Goal: Task Accomplishment & Management: Use online tool/utility

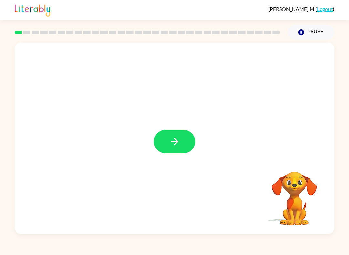
click at [182, 139] on button "button" at bounding box center [174, 142] width 41 height 24
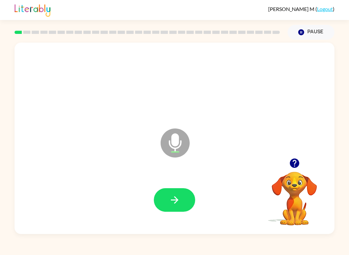
click at [183, 204] on button "button" at bounding box center [174, 200] width 41 height 24
click at [177, 191] on button "button" at bounding box center [174, 200] width 41 height 24
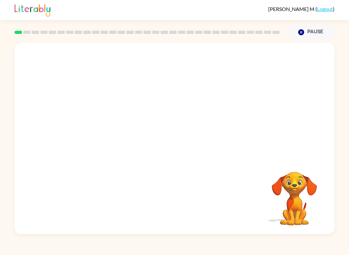
click at [228, 177] on div "Your browser must support playing .mp4 files to use Literably. Please try using…" at bounding box center [175, 138] width 320 height 191
click at [261, 196] on video "Your browser must support playing .mp4 files to use Literably. Please try using…" at bounding box center [294, 194] width 65 height 65
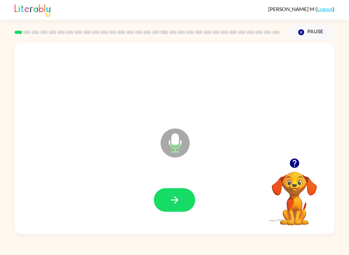
click at [174, 197] on icon "button" at bounding box center [173, 199] width 7 height 7
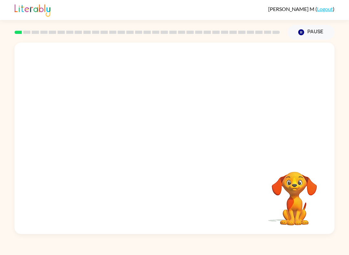
click at [213, 188] on div at bounding box center [174, 199] width 307 height 55
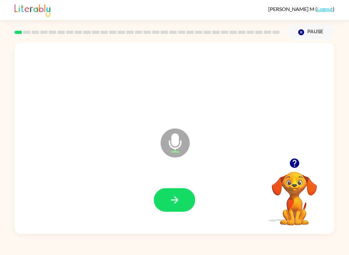
click at [183, 199] on button "button" at bounding box center [174, 200] width 41 height 24
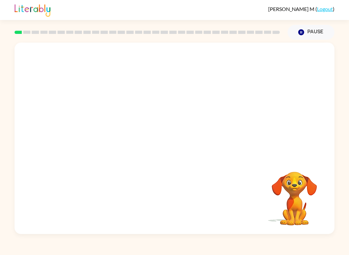
click at [261, 32] on icon "Pause" at bounding box center [300, 32] width 7 height 7
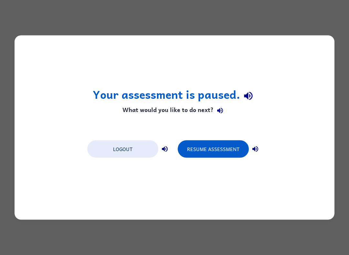
click at [212, 151] on button "Resume Assessment" at bounding box center [213, 148] width 71 height 17
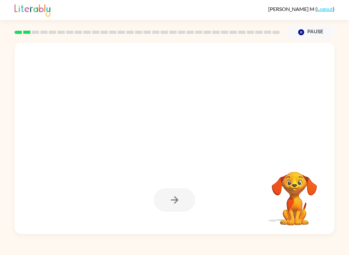
click at [168, 206] on div at bounding box center [174, 200] width 41 height 24
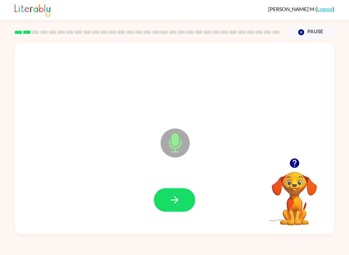
click at [171, 197] on icon "button" at bounding box center [174, 199] width 11 height 11
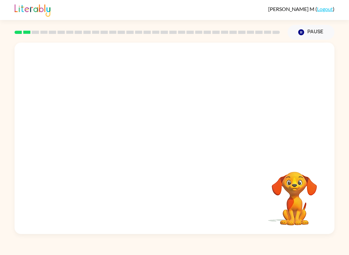
click at [84, 66] on div at bounding box center [174, 83] width 307 height 55
click at [45, 80] on div at bounding box center [174, 83] width 307 height 55
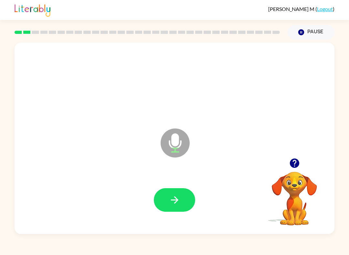
click at [179, 196] on icon "button" at bounding box center [174, 199] width 11 height 11
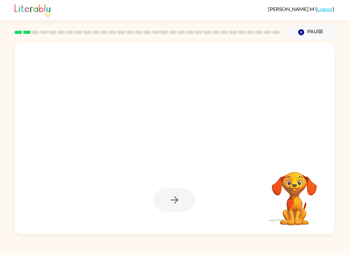
click at [175, 207] on div at bounding box center [174, 200] width 41 height 24
click at [176, 197] on div at bounding box center [174, 200] width 41 height 24
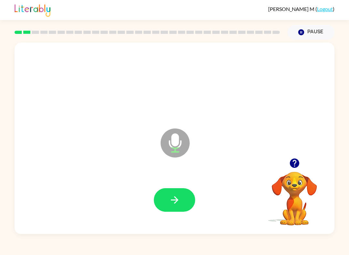
click at [165, 204] on button "button" at bounding box center [174, 200] width 41 height 24
click at [179, 187] on div at bounding box center [174, 199] width 307 height 55
click at [187, 197] on button "button" at bounding box center [174, 200] width 41 height 24
click at [178, 196] on icon "button" at bounding box center [174, 199] width 11 height 11
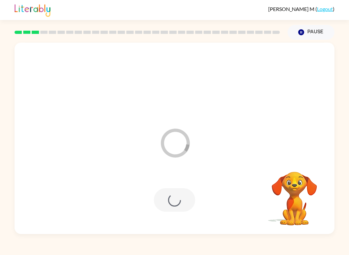
click at [182, 148] on icon "Loader Your response is being sent to our graders" at bounding box center [175, 143] width 39 height 39
click at [181, 148] on icon "Loader Your response is being sent to our graders" at bounding box center [175, 143] width 39 height 39
click at [193, 126] on icon "Loader Your response is being sent to our graders" at bounding box center [175, 143] width 39 height 39
click at [197, 141] on div "Loader Your response is being sent to our graders" at bounding box center [175, 138] width 320 height 191
click at [261, 181] on video "Your browser must support playing .mp4 files to use Literably. Please try using…" at bounding box center [294, 194] width 65 height 65
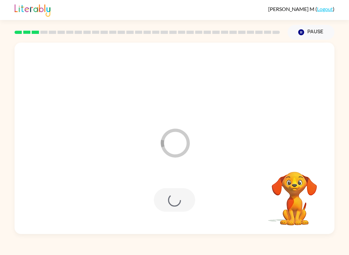
click at [261, 181] on video "Your browser must support playing .mp4 files to use Literably. Please try using…" at bounding box center [294, 194] width 65 height 65
click at [261, 30] on icon "button" at bounding box center [301, 32] width 6 height 6
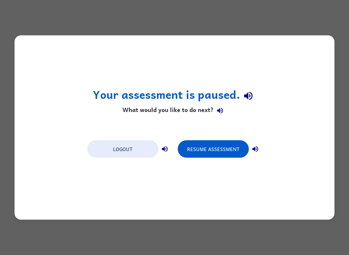
click at [207, 147] on button "Resume Assessment" at bounding box center [213, 148] width 71 height 17
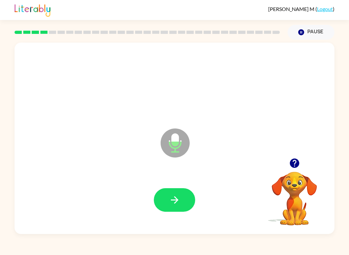
click at [171, 204] on icon "button" at bounding box center [174, 199] width 11 height 11
click at [183, 197] on button "button" at bounding box center [174, 200] width 41 height 24
click at [178, 201] on icon "button" at bounding box center [174, 199] width 11 height 11
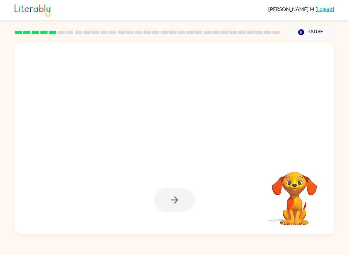
click at [189, 210] on div at bounding box center [174, 200] width 41 height 24
click at [181, 202] on div at bounding box center [174, 200] width 41 height 24
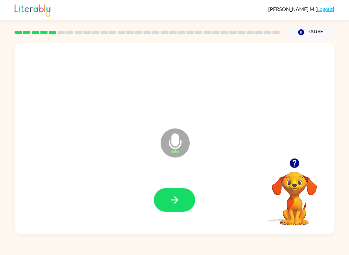
click at [182, 194] on button "button" at bounding box center [174, 200] width 41 height 24
click at [162, 197] on button "button" at bounding box center [174, 200] width 41 height 24
click at [181, 199] on button "button" at bounding box center [174, 200] width 41 height 24
click at [180, 193] on button "button" at bounding box center [174, 200] width 41 height 24
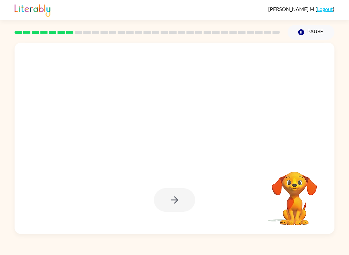
click at [185, 188] on div at bounding box center [174, 199] width 307 height 55
click at [177, 202] on div at bounding box center [174, 200] width 41 height 24
click at [183, 199] on button "button" at bounding box center [174, 200] width 41 height 24
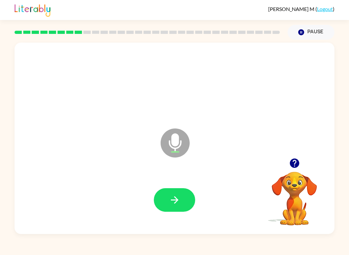
click at [180, 201] on button "button" at bounding box center [174, 200] width 41 height 24
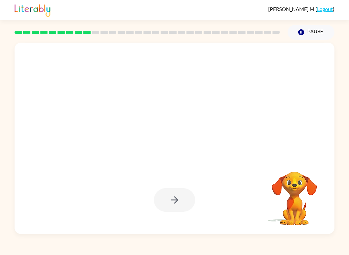
click at [175, 197] on div at bounding box center [174, 200] width 41 height 24
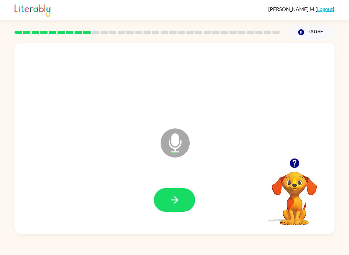
click at [177, 200] on icon "button" at bounding box center [173, 199] width 7 height 7
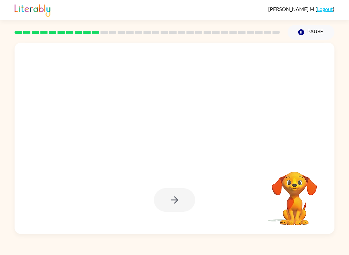
click at [175, 206] on div at bounding box center [174, 200] width 41 height 24
click at [175, 189] on div at bounding box center [174, 200] width 41 height 24
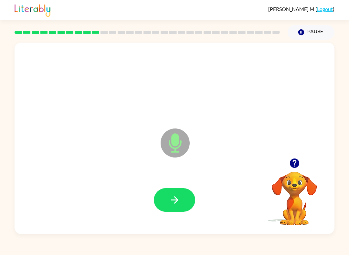
click at [180, 204] on button "button" at bounding box center [174, 200] width 41 height 24
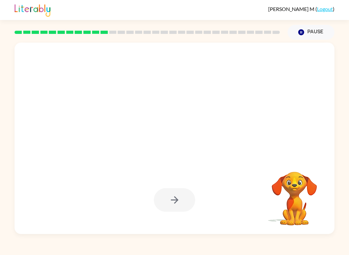
click at [175, 205] on div at bounding box center [174, 200] width 41 height 24
click at [185, 193] on div at bounding box center [174, 200] width 41 height 24
click at [184, 191] on div at bounding box center [174, 200] width 41 height 24
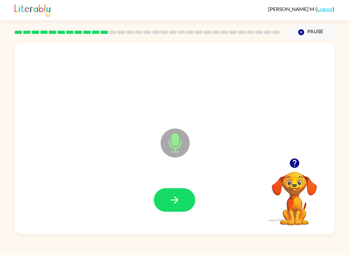
click at [178, 195] on icon "button" at bounding box center [174, 199] width 11 height 11
click at [174, 189] on button "button" at bounding box center [174, 200] width 41 height 24
click at [186, 200] on button "button" at bounding box center [174, 200] width 41 height 24
click at [183, 198] on button "button" at bounding box center [174, 200] width 41 height 24
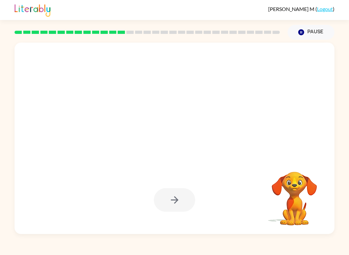
click at [176, 202] on div at bounding box center [174, 200] width 41 height 24
click at [172, 205] on div at bounding box center [174, 200] width 41 height 24
click at [179, 200] on div at bounding box center [174, 200] width 41 height 24
click at [179, 201] on div at bounding box center [174, 200] width 41 height 24
click at [180, 202] on div at bounding box center [174, 200] width 41 height 24
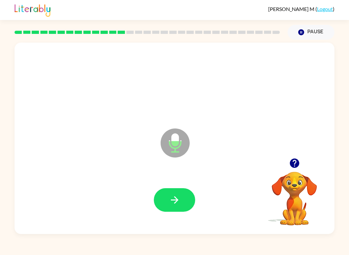
click at [179, 206] on button "button" at bounding box center [174, 200] width 41 height 24
click at [179, 189] on button "button" at bounding box center [174, 200] width 41 height 24
click at [181, 204] on button "button" at bounding box center [174, 200] width 41 height 24
click at [170, 210] on button "button" at bounding box center [174, 200] width 41 height 24
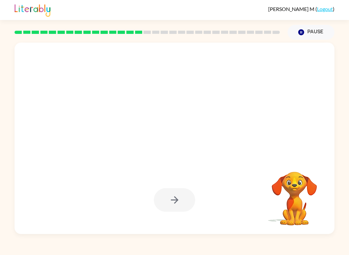
click at [180, 195] on div at bounding box center [174, 200] width 41 height 24
click at [178, 194] on div at bounding box center [174, 200] width 41 height 24
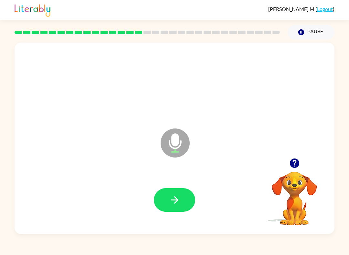
click at [178, 204] on icon "button" at bounding box center [174, 199] width 11 height 11
click at [180, 196] on icon "button" at bounding box center [174, 199] width 11 height 11
click at [179, 201] on icon "button" at bounding box center [174, 199] width 11 height 11
click at [184, 180] on div at bounding box center [174, 199] width 307 height 55
click at [188, 200] on button "button" at bounding box center [174, 200] width 41 height 24
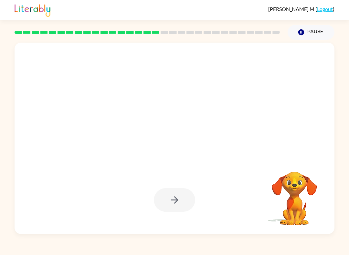
click at [177, 203] on div at bounding box center [174, 200] width 41 height 24
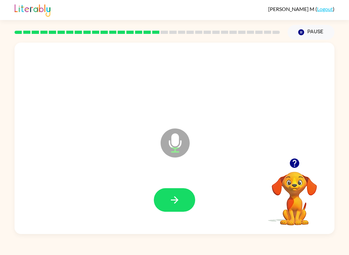
click at [188, 193] on button "button" at bounding box center [174, 200] width 41 height 24
click at [178, 198] on icon "button" at bounding box center [174, 199] width 11 height 11
click at [176, 199] on icon "button" at bounding box center [173, 199] width 7 height 7
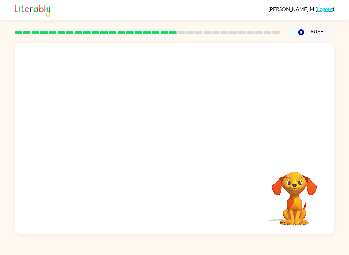
click at [261, 180] on video "Your browser must support playing .mp4 files to use Literably. Please try using…" at bounding box center [294, 194] width 65 height 65
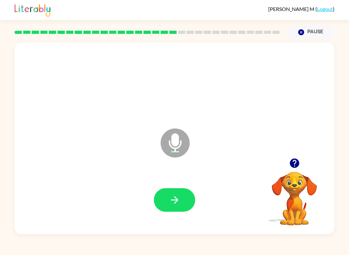
click at [185, 196] on button "button" at bounding box center [174, 200] width 41 height 24
click at [186, 211] on button "button" at bounding box center [174, 200] width 41 height 24
click at [179, 200] on icon "button" at bounding box center [174, 199] width 11 height 11
click at [180, 192] on button "button" at bounding box center [174, 200] width 41 height 24
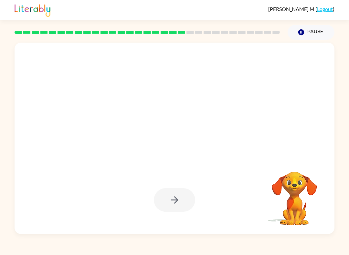
click at [173, 199] on icon "button" at bounding box center [174, 199] width 11 height 11
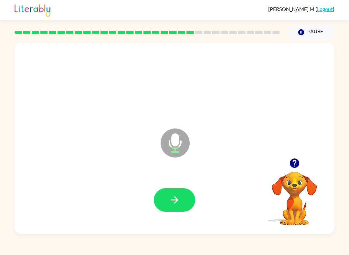
click at [171, 204] on icon "button" at bounding box center [174, 199] width 11 height 11
click at [183, 208] on button "button" at bounding box center [174, 200] width 41 height 24
click at [177, 200] on icon "button" at bounding box center [173, 199] width 7 height 7
click at [179, 193] on button "button" at bounding box center [174, 200] width 41 height 24
click at [172, 200] on icon "button" at bounding box center [173, 199] width 7 height 7
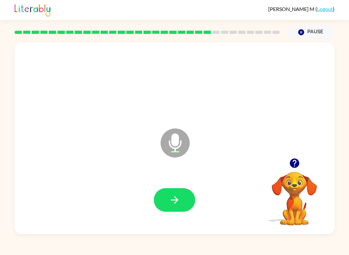
click at [179, 202] on icon "button" at bounding box center [174, 199] width 11 height 11
click at [174, 205] on icon "button" at bounding box center [174, 199] width 11 height 11
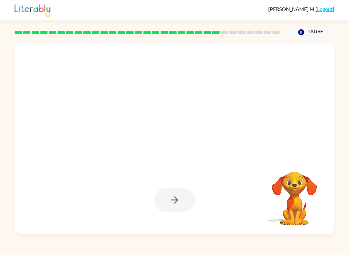
click at [188, 198] on div at bounding box center [174, 200] width 41 height 24
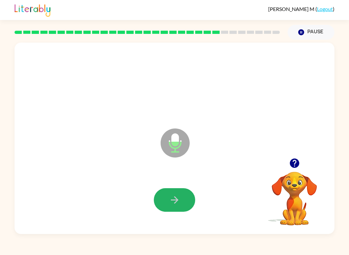
click at [179, 193] on button "button" at bounding box center [174, 200] width 41 height 24
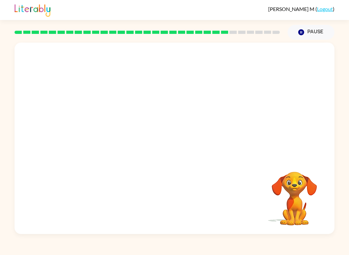
click at [255, 184] on div at bounding box center [174, 199] width 307 height 55
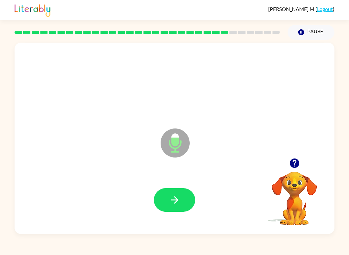
click at [179, 190] on button "button" at bounding box center [174, 200] width 41 height 24
click at [174, 199] on icon "button" at bounding box center [174, 199] width 11 height 11
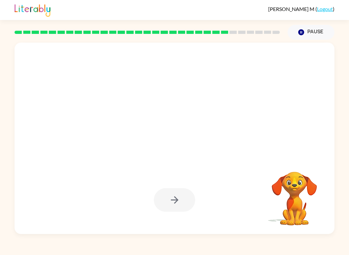
click at [174, 194] on div at bounding box center [174, 200] width 41 height 24
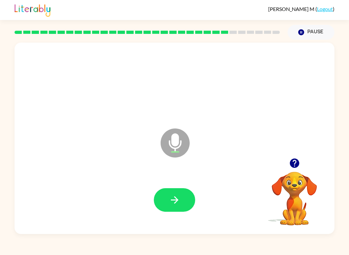
click at [178, 198] on icon "button" at bounding box center [174, 199] width 11 height 11
click at [173, 207] on button "button" at bounding box center [174, 200] width 41 height 24
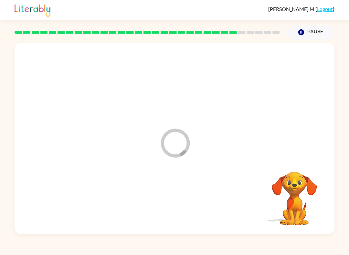
click at [261, 117] on div "Loader Your response is being sent to our graders" at bounding box center [175, 138] width 320 height 191
click at [261, 28] on button "Pause Pause" at bounding box center [310, 32] width 47 height 15
click at [261, 32] on button "Pause Pause" at bounding box center [310, 32] width 47 height 15
click at [261, 30] on button "Pause Pause" at bounding box center [310, 32] width 47 height 15
click at [261, 31] on button "Pause Pause" at bounding box center [310, 32] width 47 height 15
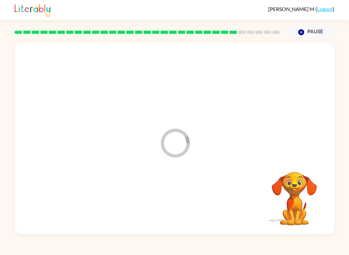
click at [216, 118] on div "Loader Your response is being sent to our graders" at bounding box center [159, 127] width 276 height 26
click at [261, 29] on button "Pause Pause" at bounding box center [310, 32] width 47 height 15
click at [261, 38] on button "Pause Pause" at bounding box center [310, 32] width 47 height 15
click at [261, 87] on div at bounding box center [174, 83] width 307 height 55
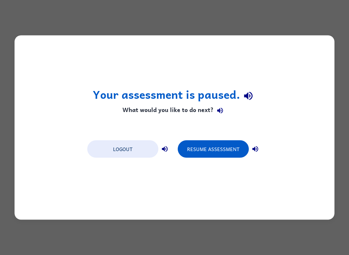
click at [218, 149] on button "Resume Assessment" at bounding box center [213, 148] width 71 height 17
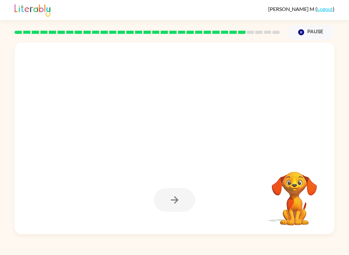
click at [180, 197] on div at bounding box center [174, 200] width 41 height 24
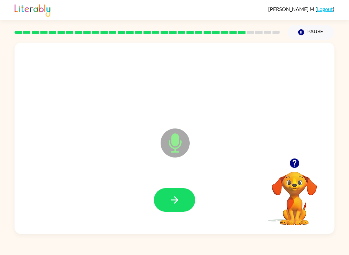
click at [179, 203] on icon "button" at bounding box center [174, 199] width 11 height 11
click at [176, 202] on icon "button" at bounding box center [173, 199] width 7 height 7
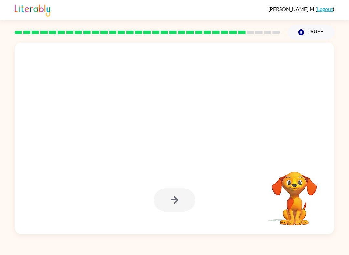
click at [186, 194] on div at bounding box center [174, 200] width 41 height 24
click at [183, 200] on div at bounding box center [174, 200] width 41 height 24
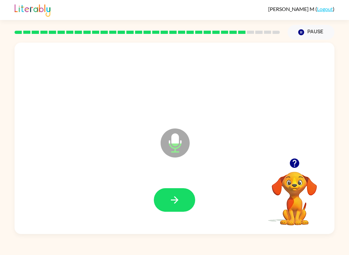
click at [178, 199] on icon "button" at bounding box center [174, 199] width 11 height 11
click at [179, 196] on icon "button" at bounding box center [174, 199] width 11 height 11
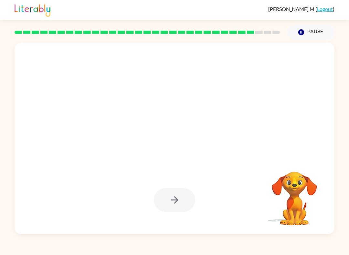
click at [170, 200] on div at bounding box center [174, 200] width 41 height 24
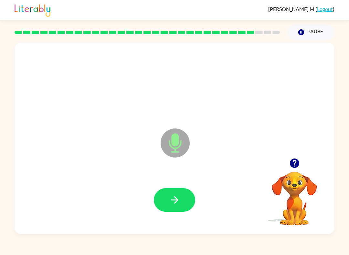
click at [175, 198] on icon "button" at bounding box center [173, 199] width 7 height 7
click at [165, 199] on button "button" at bounding box center [174, 200] width 41 height 24
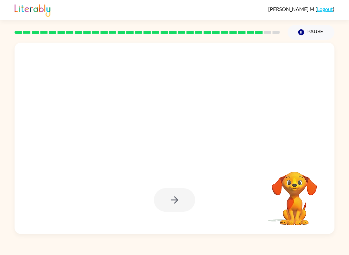
click at [162, 191] on div at bounding box center [174, 200] width 41 height 24
click at [166, 205] on div at bounding box center [174, 200] width 41 height 24
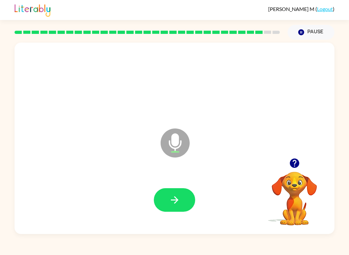
click at [160, 196] on button "button" at bounding box center [174, 200] width 41 height 24
click at [168, 207] on button "button" at bounding box center [174, 200] width 41 height 24
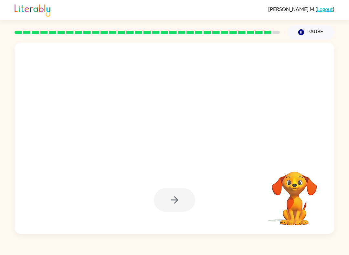
click at [163, 196] on div at bounding box center [174, 200] width 41 height 24
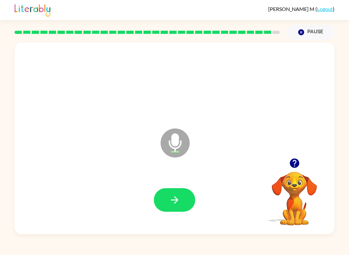
click at [165, 200] on button "button" at bounding box center [174, 200] width 41 height 24
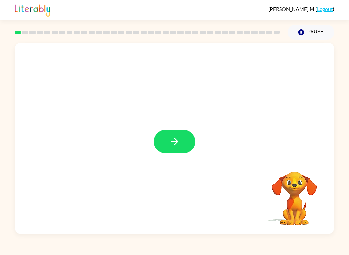
click at [348, 133] on div "Your browser must support playing .mp4 files to use Literably. Please try using…" at bounding box center [174, 137] width 349 height 194
click at [170, 136] on icon "button" at bounding box center [174, 141] width 11 height 11
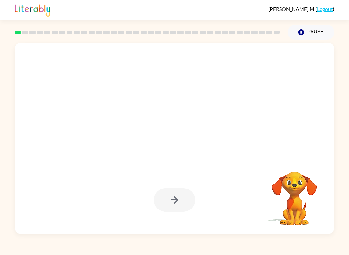
click at [183, 197] on div at bounding box center [174, 200] width 41 height 24
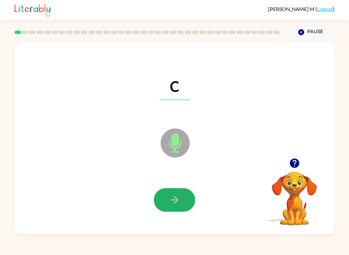
click at [169, 200] on icon "button" at bounding box center [174, 199] width 11 height 11
click at [174, 193] on button "button" at bounding box center [174, 200] width 41 height 24
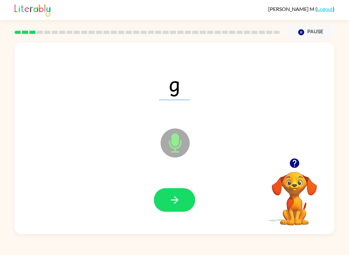
click at [173, 192] on button "button" at bounding box center [174, 200] width 41 height 24
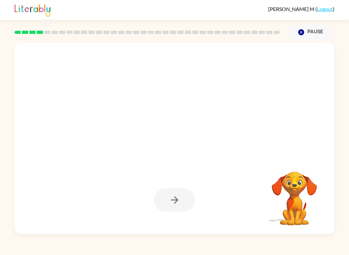
click at [186, 207] on div at bounding box center [174, 200] width 41 height 24
click at [179, 194] on div at bounding box center [174, 200] width 41 height 24
click at [174, 205] on div at bounding box center [174, 200] width 41 height 24
click at [173, 202] on div at bounding box center [174, 200] width 41 height 24
click at [172, 202] on div at bounding box center [174, 200] width 41 height 24
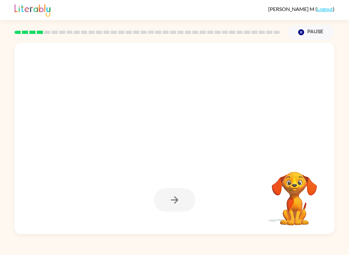
click at [169, 199] on div at bounding box center [174, 200] width 41 height 24
click at [175, 197] on div at bounding box center [174, 200] width 41 height 24
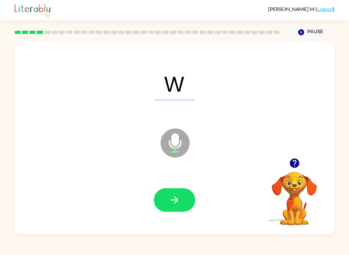
click at [174, 205] on icon "button" at bounding box center [174, 199] width 11 height 11
click at [183, 201] on button "button" at bounding box center [174, 200] width 41 height 24
click at [176, 204] on icon "button" at bounding box center [174, 199] width 11 height 11
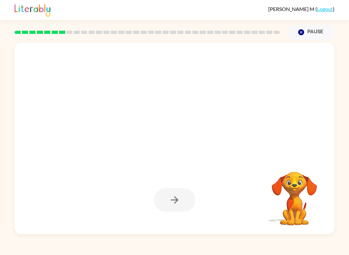
click at [185, 188] on div at bounding box center [174, 199] width 307 height 55
click at [178, 202] on div at bounding box center [174, 200] width 41 height 24
click at [182, 198] on div at bounding box center [174, 200] width 41 height 24
click at [184, 195] on div at bounding box center [174, 200] width 41 height 24
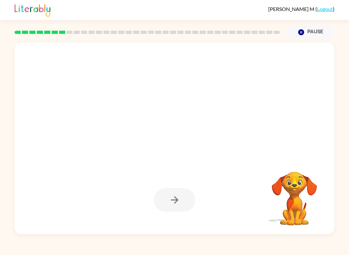
click at [183, 195] on div at bounding box center [174, 200] width 41 height 24
click at [178, 190] on div at bounding box center [174, 200] width 41 height 24
click at [178, 201] on div at bounding box center [174, 200] width 41 height 24
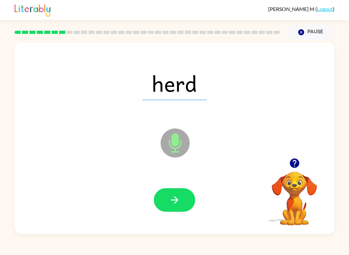
click at [175, 197] on icon "button" at bounding box center [174, 199] width 11 height 11
click at [176, 192] on button "button" at bounding box center [174, 200] width 41 height 24
click at [173, 194] on button "button" at bounding box center [174, 200] width 41 height 24
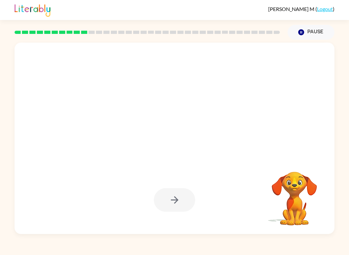
click at [176, 197] on div at bounding box center [174, 200] width 41 height 24
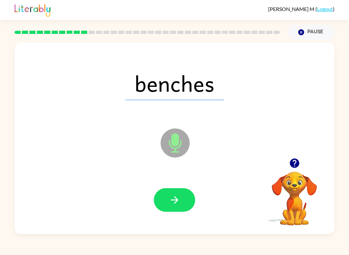
click at [176, 198] on icon "button" at bounding box center [173, 199] width 7 height 7
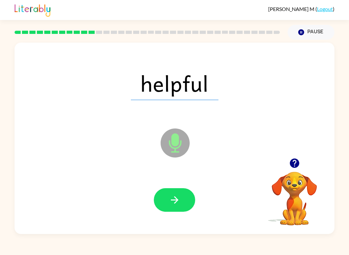
click at [183, 189] on button "button" at bounding box center [174, 200] width 41 height 24
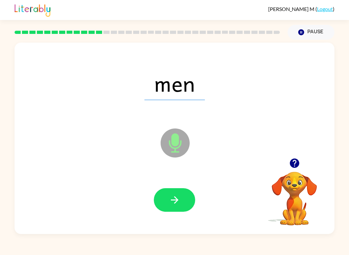
click at [177, 194] on button "button" at bounding box center [174, 200] width 41 height 24
click at [188, 193] on button "button" at bounding box center [174, 200] width 41 height 24
click at [186, 199] on button "button" at bounding box center [174, 200] width 41 height 24
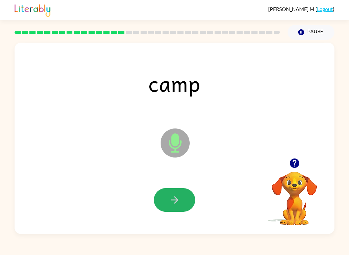
click at [172, 190] on button "button" at bounding box center [174, 200] width 41 height 24
click at [182, 195] on button "button" at bounding box center [174, 200] width 41 height 24
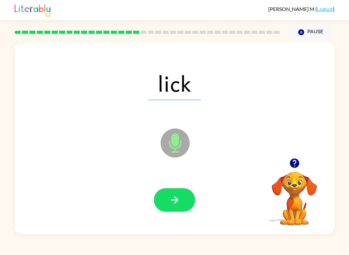
click at [179, 201] on icon "button" at bounding box center [174, 199] width 11 height 11
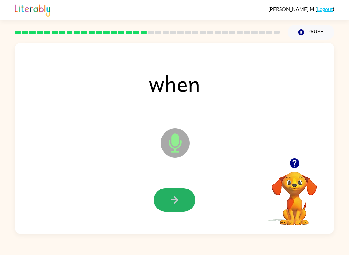
click at [176, 206] on icon "button" at bounding box center [174, 199] width 11 height 11
click at [172, 199] on icon "button" at bounding box center [174, 199] width 11 height 11
click at [176, 189] on button "button" at bounding box center [174, 200] width 41 height 24
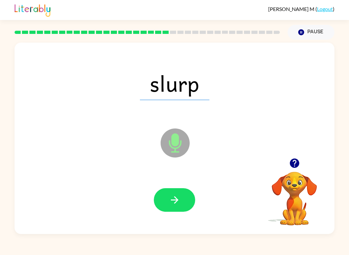
click at [173, 199] on icon "button" at bounding box center [174, 199] width 11 height 11
click at [162, 199] on button "button" at bounding box center [174, 200] width 41 height 24
click at [169, 200] on icon "button" at bounding box center [174, 199] width 11 height 11
click at [159, 203] on button "button" at bounding box center [174, 200] width 41 height 24
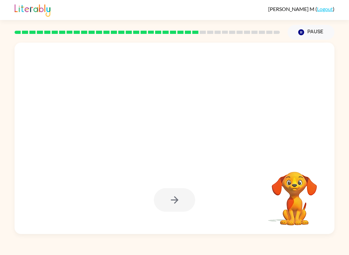
click at [301, 33] on icon "button" at bounding box center [301, 32] width 6 height 6
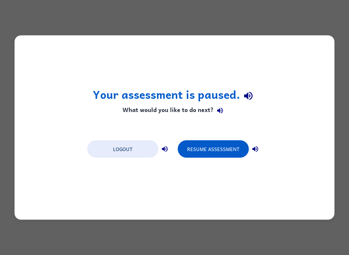
click at [229, 152] on button "Resume Assessment" at bounding box center [213, 148] width 71 height 17
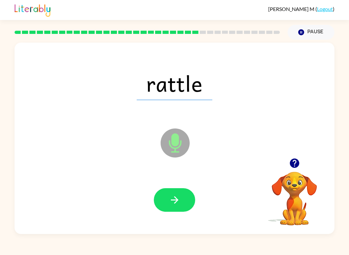
click at [170, 181] on div at bounding box center [174, 199] width 307 height 55
click at [173, 211] on button "button" at bounding box center [174, 200] width 41 height 24
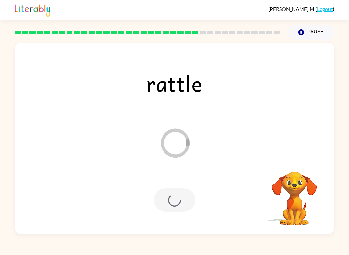
click at [170, 206] on div at bounding box center [174, 200] width 41 height 24
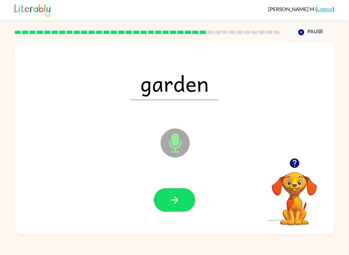
click at [183, 191] on button "button" at bounding box center [174, 200] width 41 height 24
click at [164, 202] on button "button" at bounding box center [174, 200] width 41 height 24
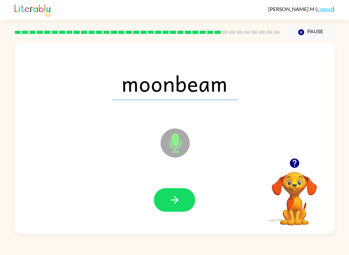
click at [175, 186] on div at bounding box center [174, 199] width 307 height 55
click at [173, 192] on button "button" at bounding box center [174, 200] width 41 height 24
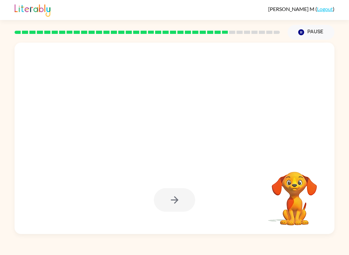
click at [177, 196] on div at bounding box center [174, 200] width 41 height 24
click at [178, 199] on div at bounding box center [174, 200] width 41 height 24
click at [180, 195] on div at bounding box center [174, 200] width 41 height 24
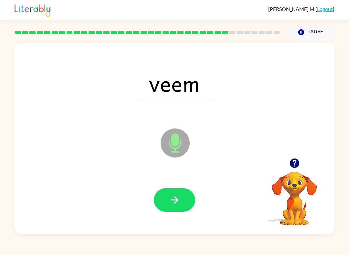
click at [187, 196] on button "button" at bounding box center [174, 200] width 41 height 24
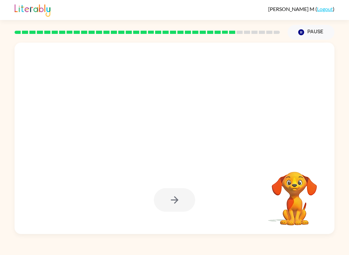
click at [187, 192] on div at bounding box center [174, 200] width 41 height 24
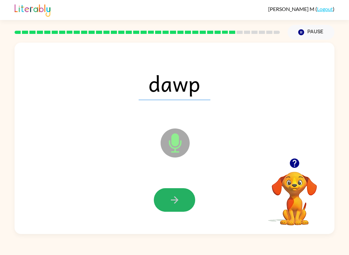
click at [183, 191] on button "button" at bounding box center [174, 200] width 41 height 24
click at [178, 197] on icon "button" at bounding box center [174, 199] width 11 height 11
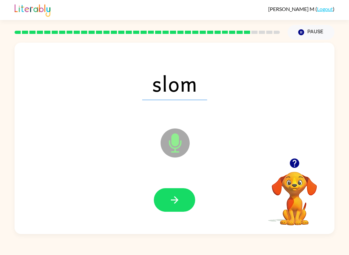
click at [153, 194] on div at bounding box center [174, 199] width 307 height 55
click at [157, 198] on button "button" at bounding box center [174, 200] width 41 height 24
click at [167, 189] on button "button" at bounding box center [174, 200] width 41 height 24
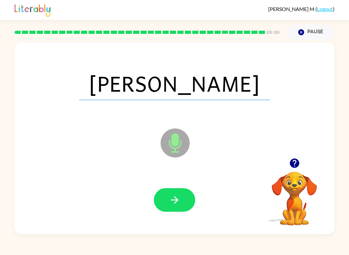
click at [169, 198] on icon "button" at bounding box center [174, 199] width 11 height 11
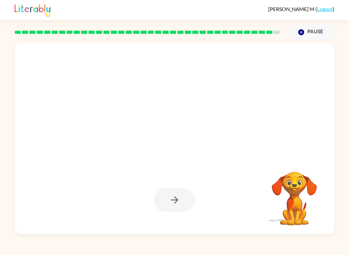
click at [179, 198] on div at bounding box center [174, 200] width 41 height 24
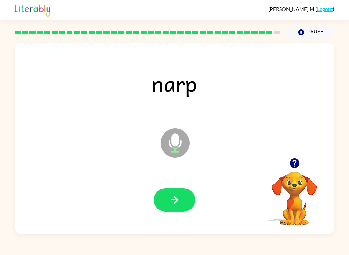
click at [168, 204] on button "button" at bounding box center [174, 200] width 41 height 24
